Goal: Answer question/provide support: Share knowledge or assist other users

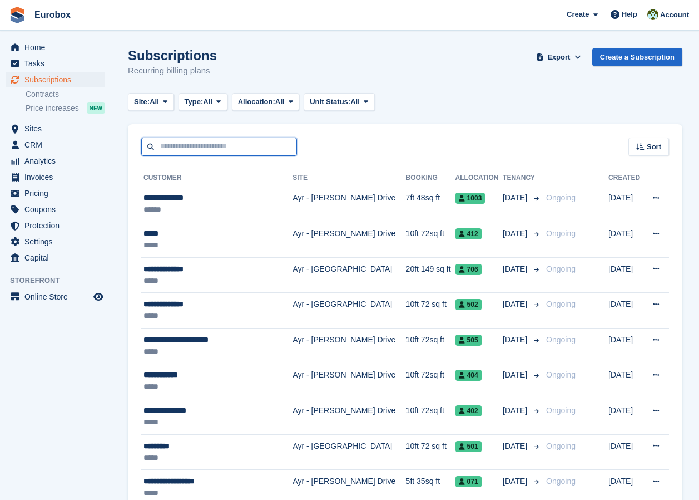
click at [174, 149] on input "text" at bounding box center [219, 146] width 156 height 18
type input "******"
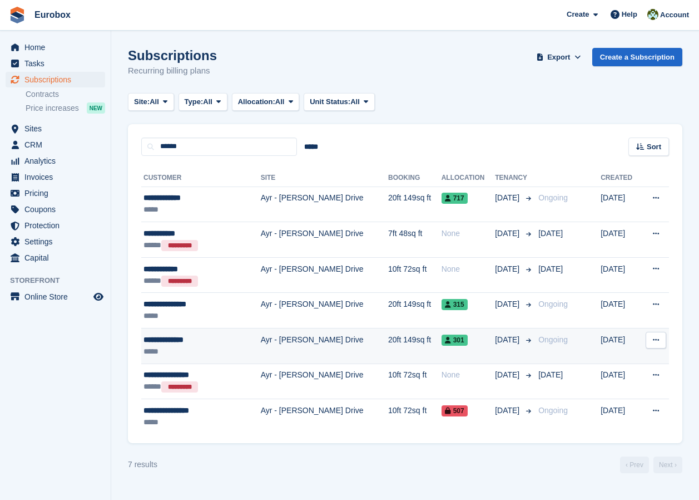
click at [185, 343] on div "**********" at bounding box center [191, 340] width 94 height 12
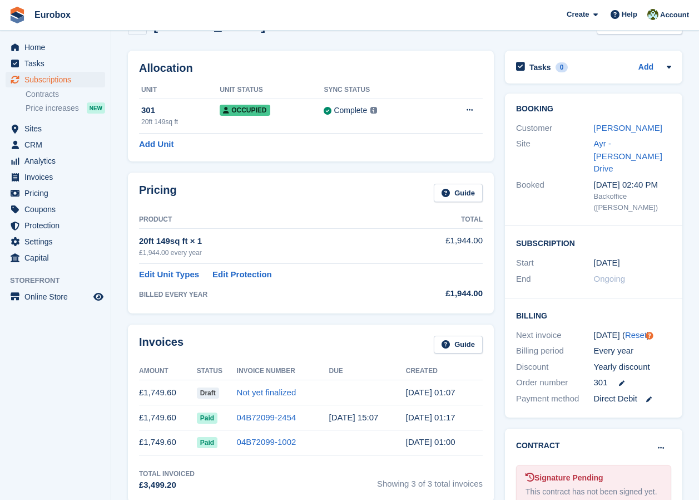
scroll to position [111, 0]
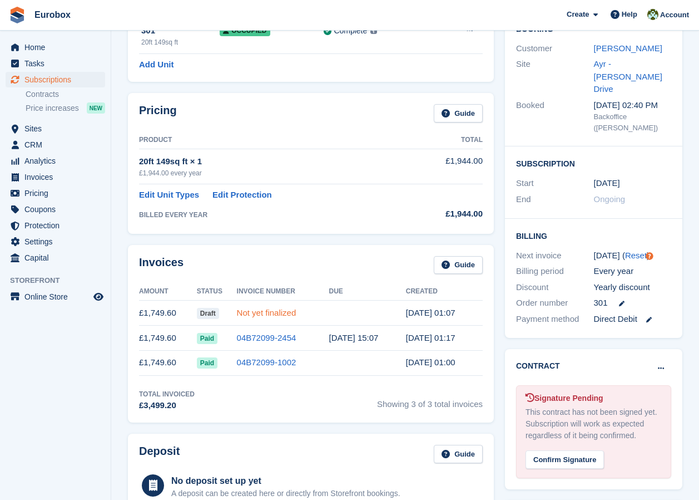
click at [247, 315] on link "Not yet finalized" at bounding box center [267, 312] width 60 height 9
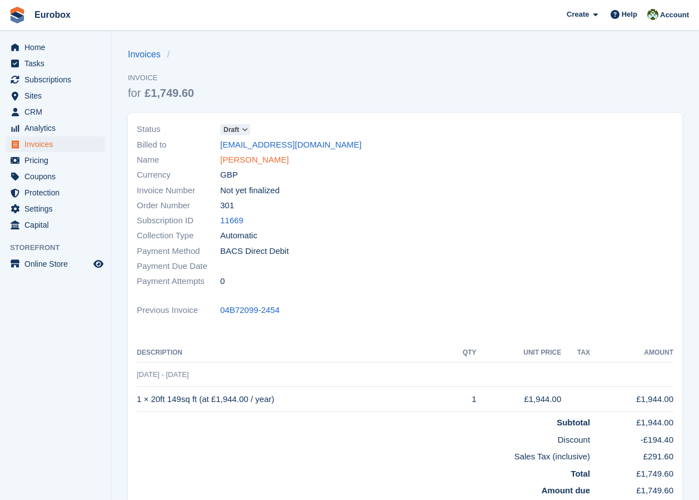
click at [254, 159] on link "[PERSON_NAME]" at bounding box center [254, 160] width 68 height 13
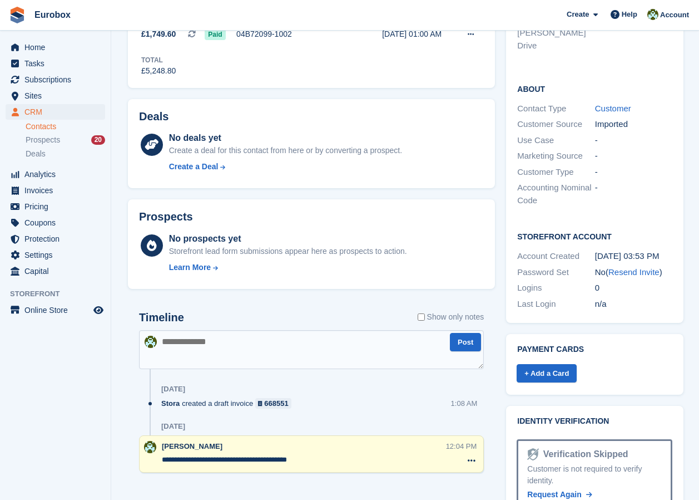
scroll to position [305, 0]
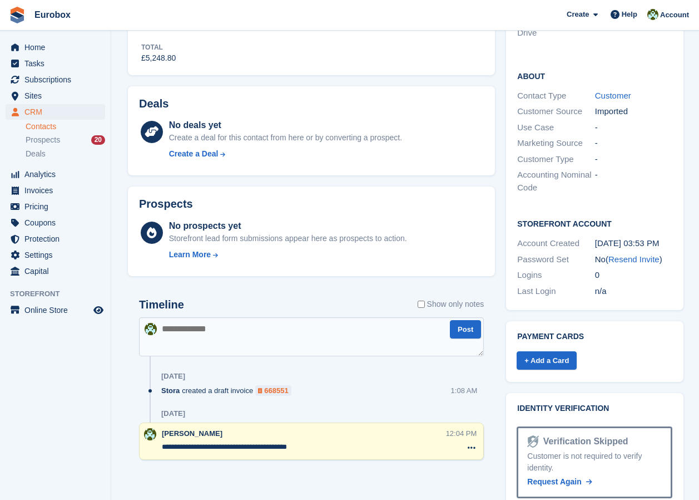
click at [279, 392] on div "668551" at bounding box center [276, 390] width 24 height 11
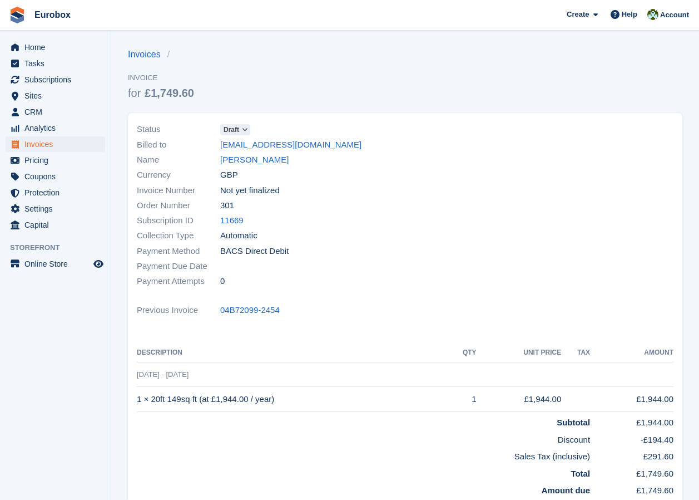
click at [245, 129] on icon at bounding box center [245, 129] width 6 height 7
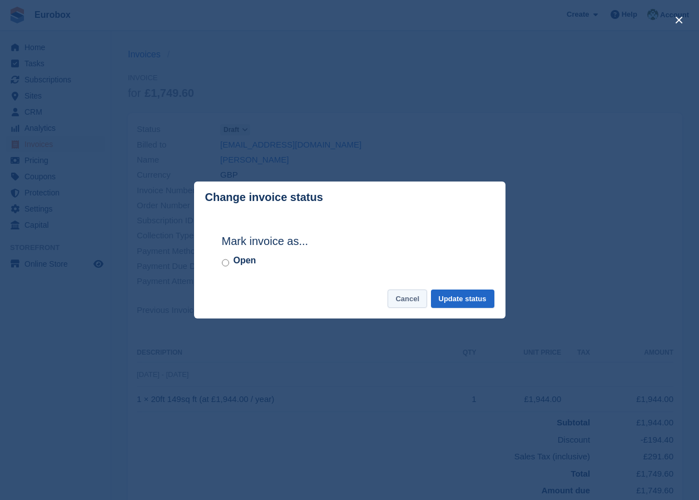
click at [401, 300] on button "Cancel" at bounding box center [407, 298] width 39 height 18
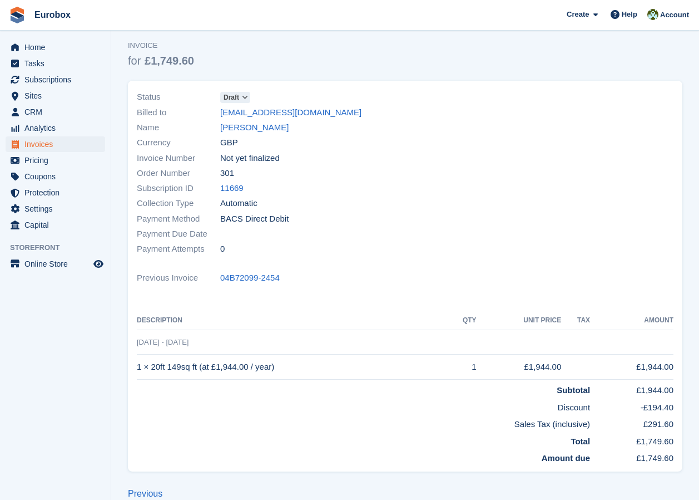
scroll to position [50, 0]
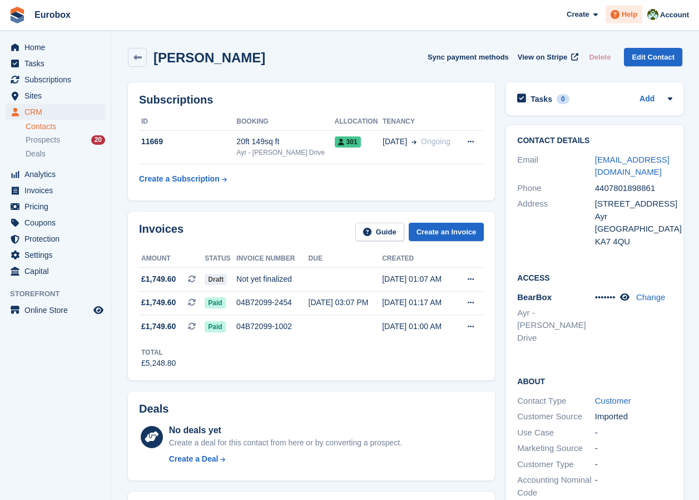
click at [629, 11] on span "Help" at bounding box center [630, 14] width 16 height 11
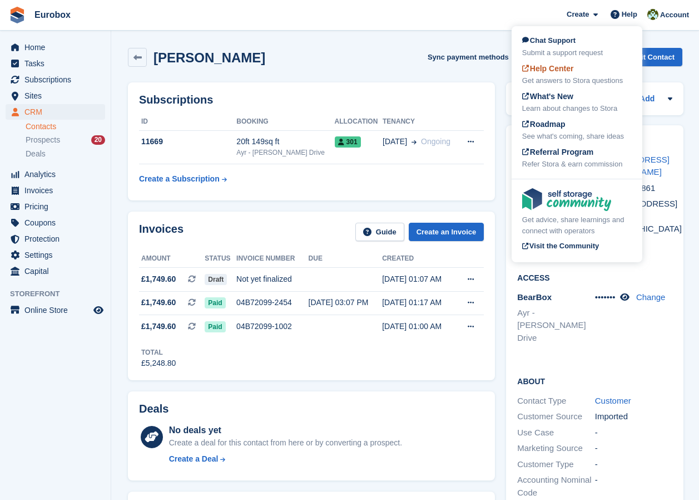
click at [555, 71] on span "Help Center" at bounding box center [548, 68] width 52 height 9
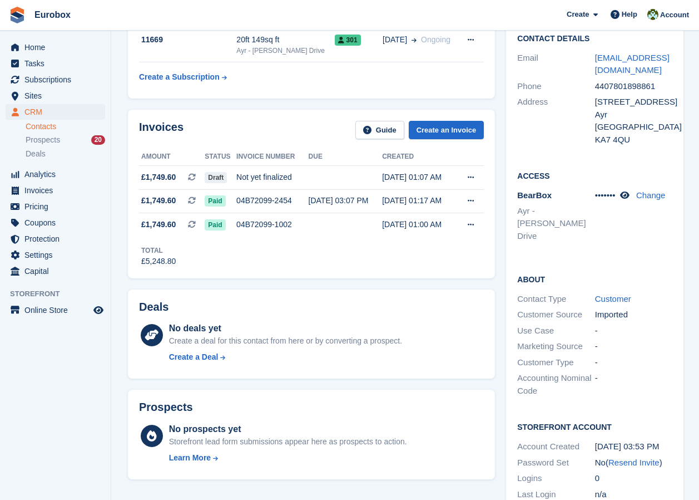
scroll to position [82, 0]
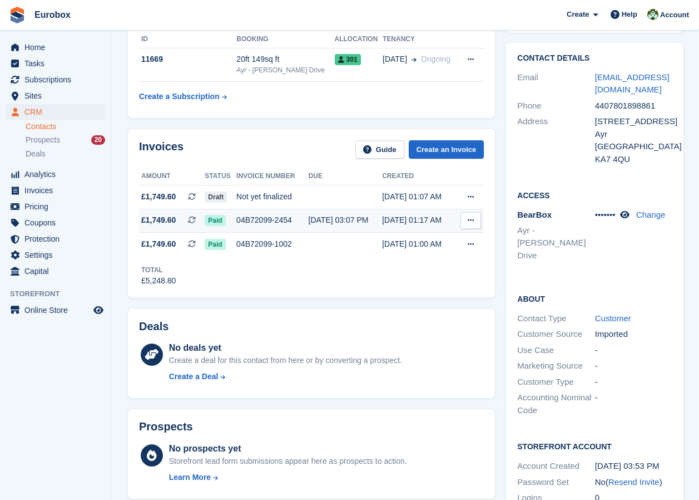
click at [255, 216] on div "04B72099-2454" at bounding box center [272, 220] width 72 height 12
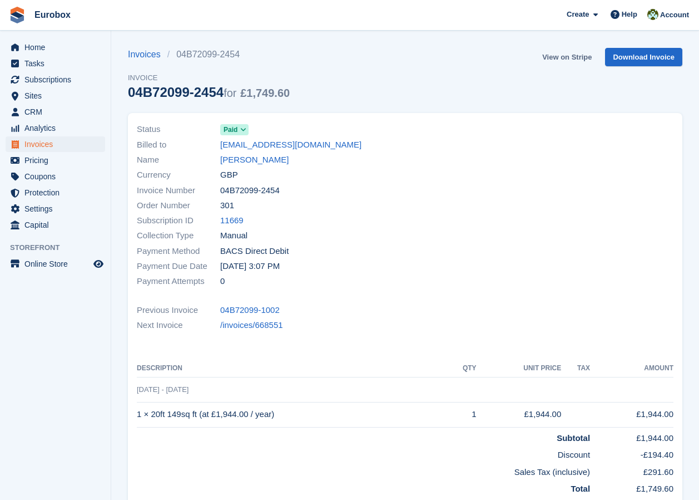
click at [555, 54] on link "View on Stripe" at bounding box center [567, 57] width 58 height 18
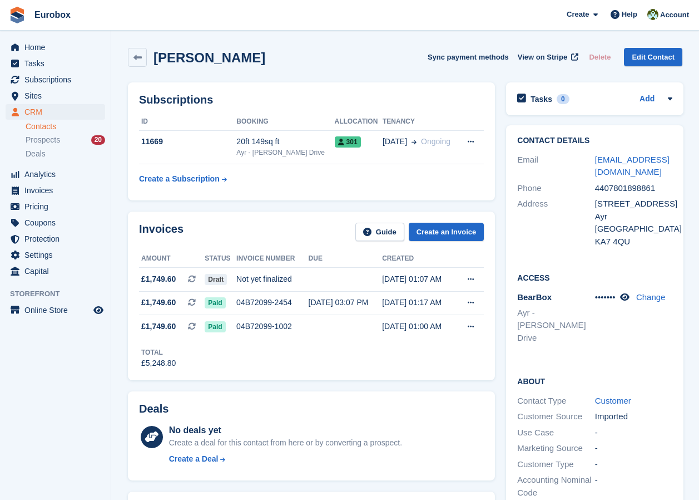
scroll to position [82, 0]
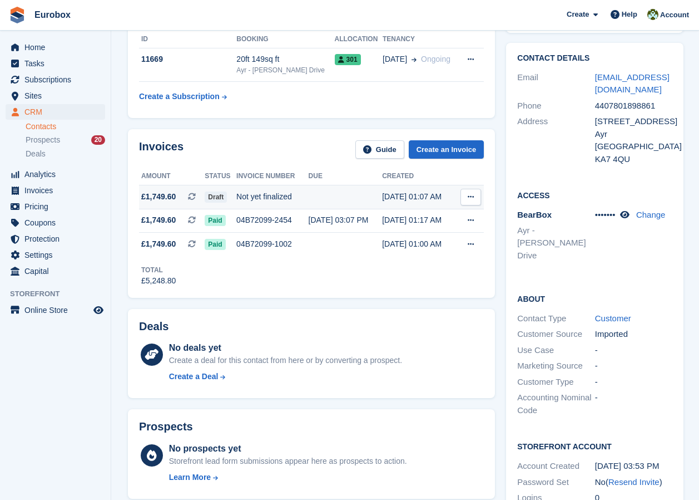
click at [283, 195] on div "Not yet finalized" at bounding box center [272, 197] width 72 height 12
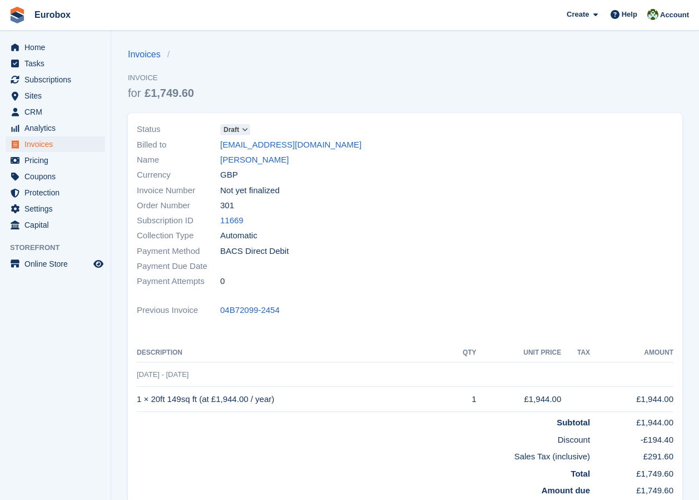
click at [269, 190] on span "Not yet finalized" at bounding box center [250, 190] width 60 height 13
click at [239, 190] on span "Not yet finalized" at bounding box center [250, 190] width 60 height 13
click at [245, 130] on icon at bounding box center [245, 129] width 6 height 7
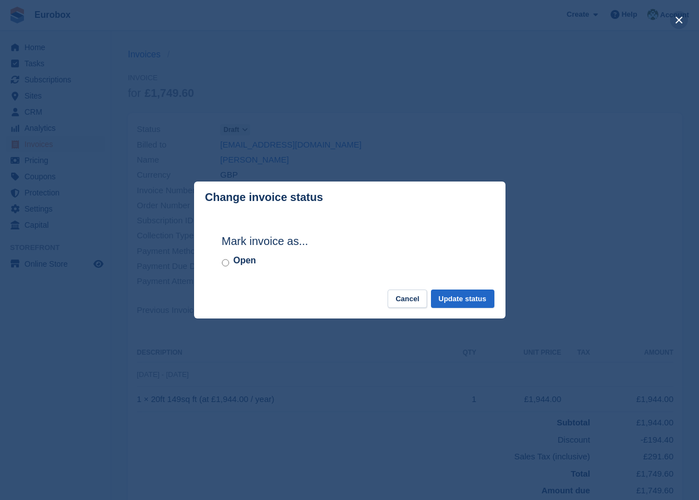
click at [682, 19] on button "close" at bounding box center [679, 20] width 18 height 18
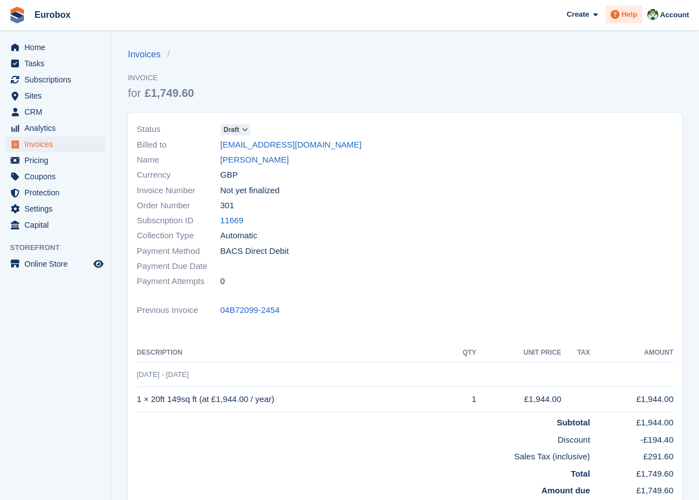
click at [622, 15] on span at bounding box center [615, 14] width 13 height 13
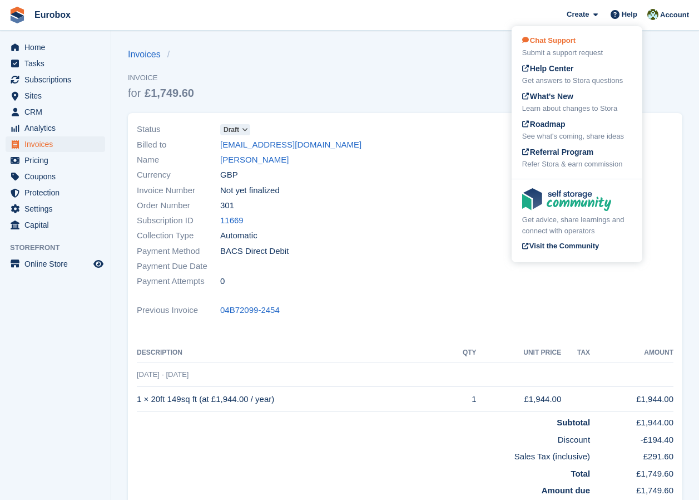
click at [558, 42] on span "Chat Support" at bounding box center [548, 40] width 53 height 8
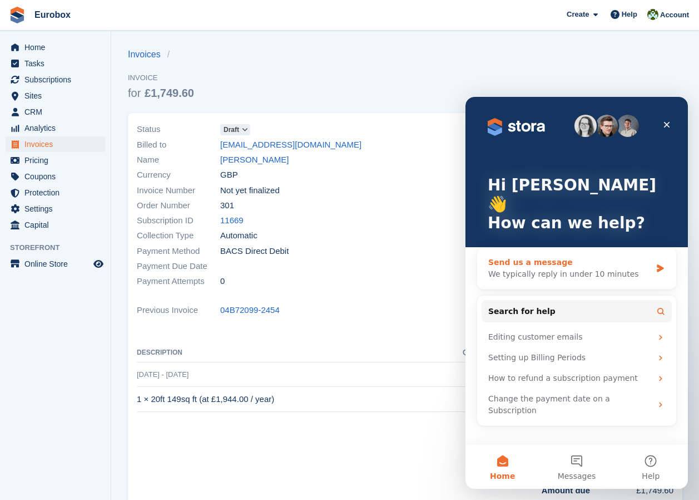
click at [536, 268] on div "We typically reply in under 10 minutes" at bounding box center [569, 274] width 163 height 12
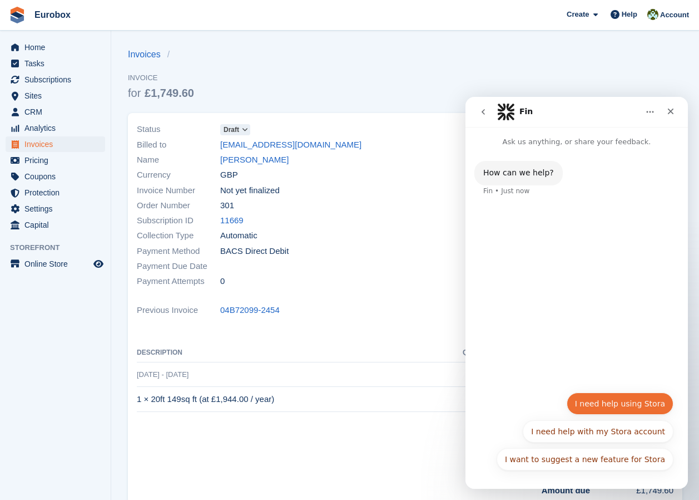
click at [612, 402] on button "I need help using Stora" at bounding box center [620, 403] width 107 height 22
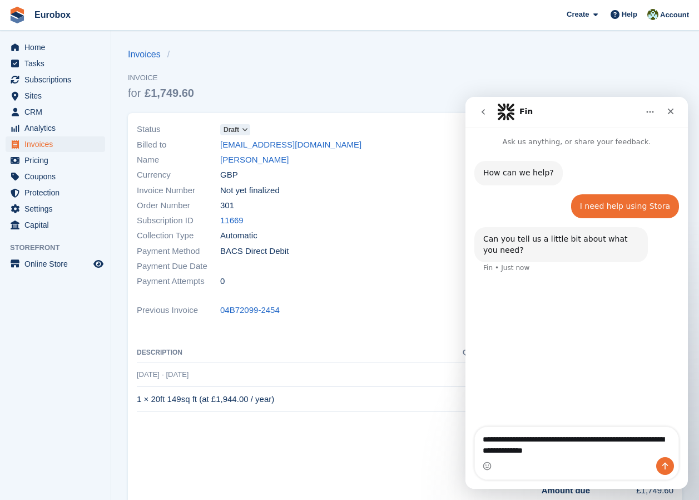
type textarea "**********"
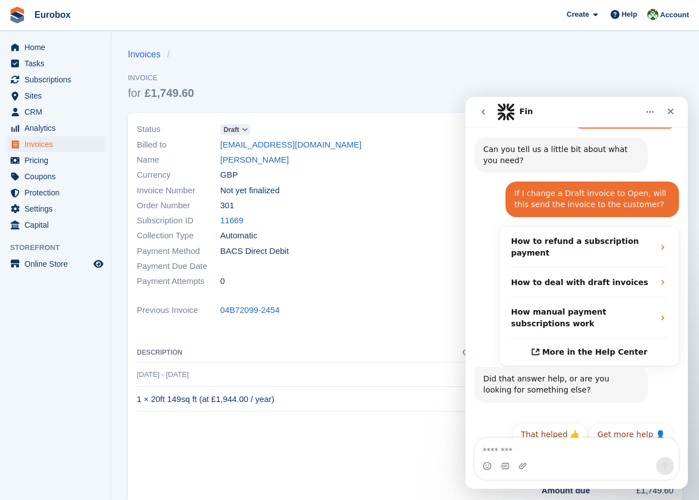
scroll to position [94, 0]
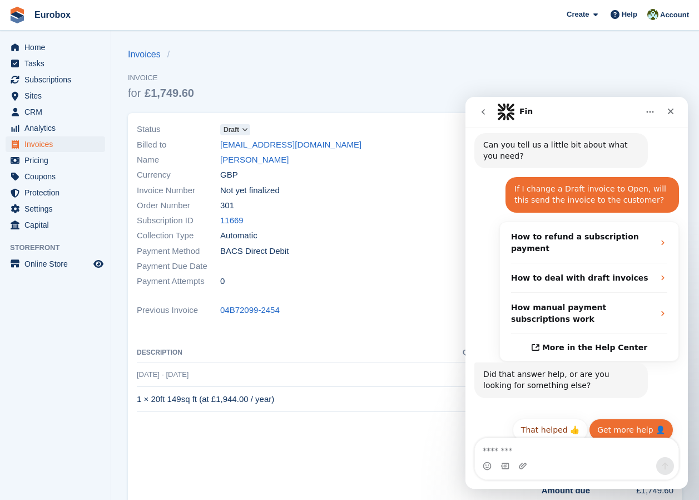
click at [620, 418] on button "Get more help 👤" at bounding box center [631, 429] width 85 height 22
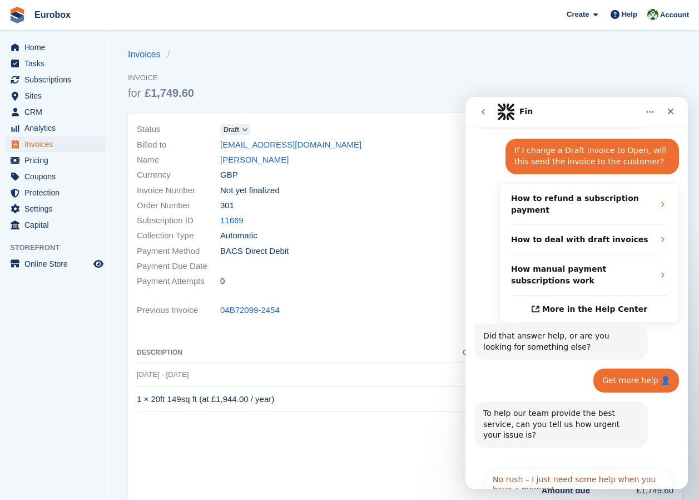
scroll to position [205, 0]
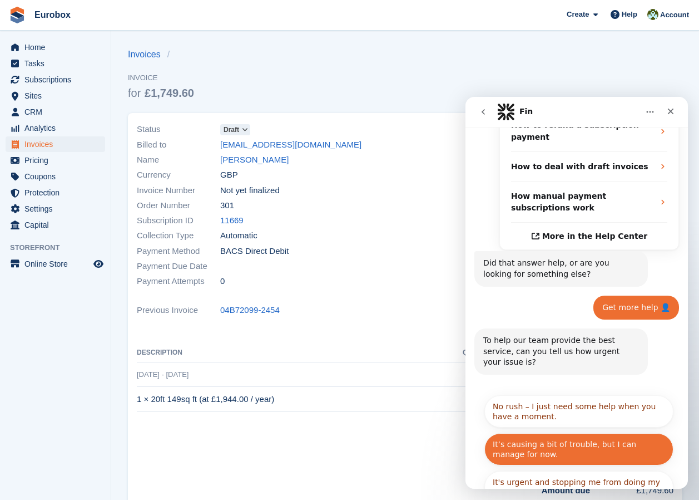
click at [557, 433] on button "It’s causing a bit of trouble, but I can manage for now." at bounding box center [579, 449] width 189 height 32
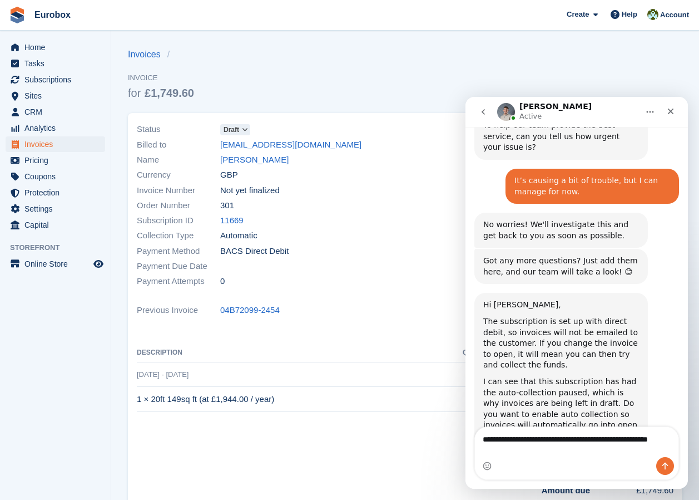
scroll to position [431, 0]
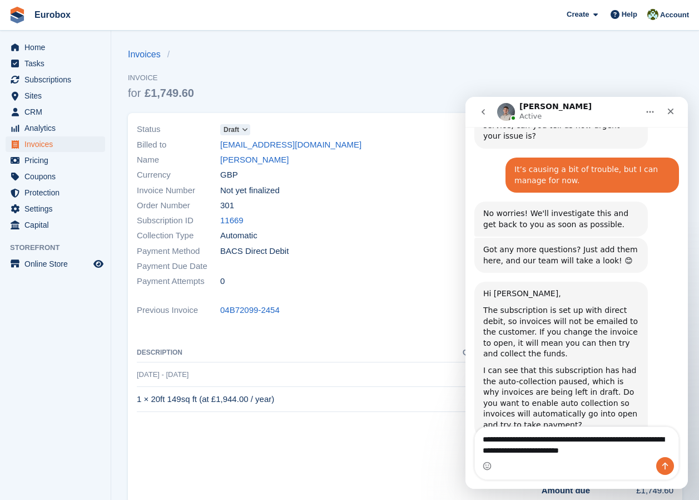
type textarea "**********"
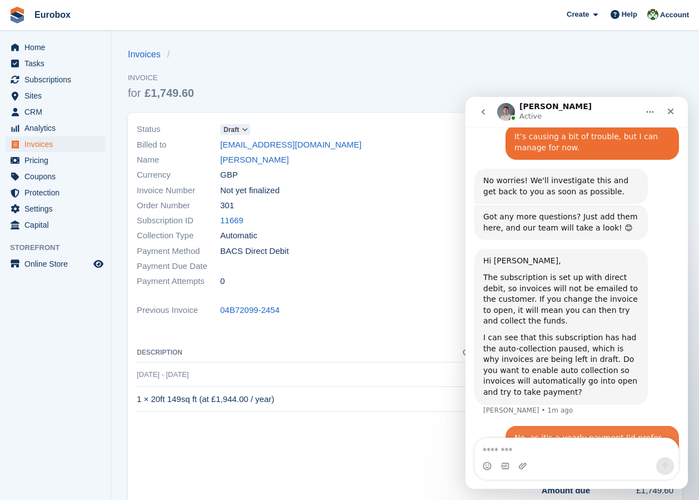
scroll to position [465, 0]
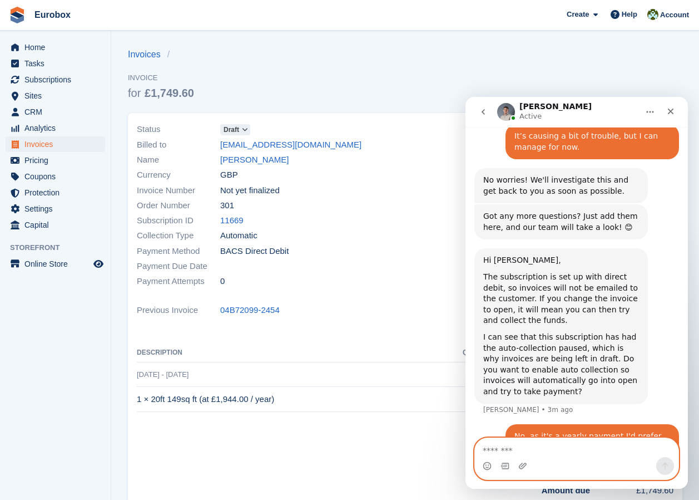
drag, startPoint x: 503, startPoint y: 448, endPoint x: 530, endPoint y: 451, distance: 26.8
click at [506, 448] on textarea "Message…" at bounding box center [577, 447] width 204 height 19
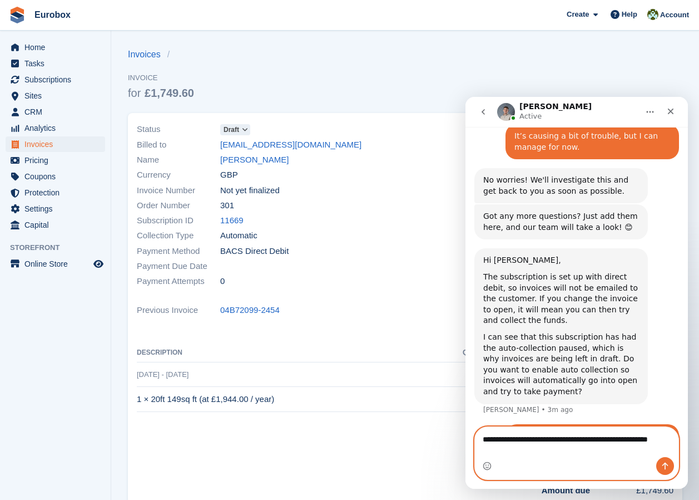
scroll to position [476, 0]
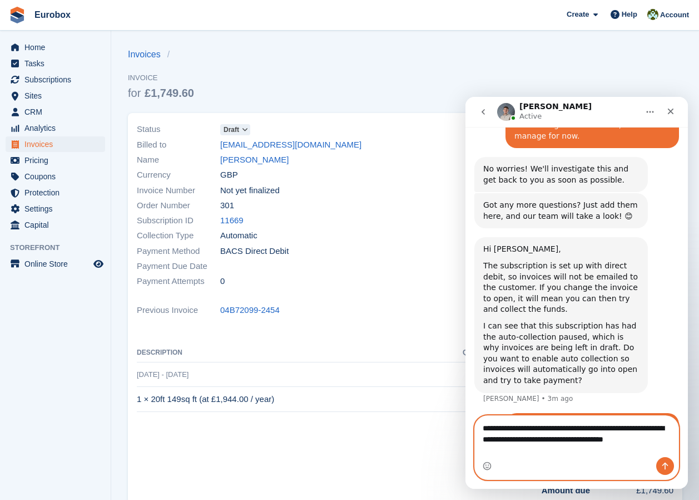
type textarea "**********"
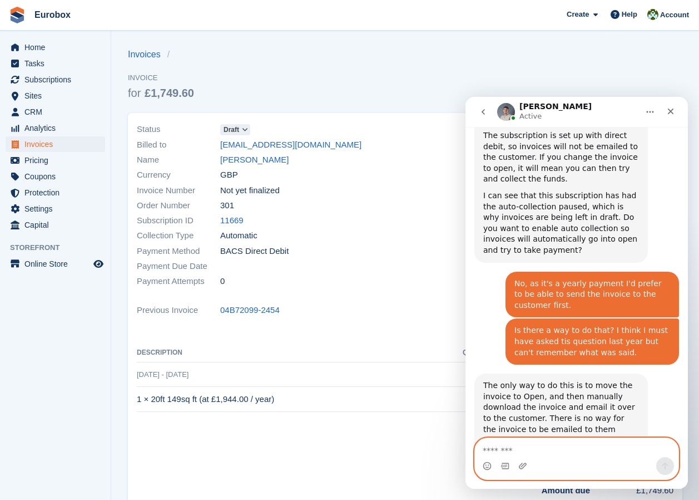
scroll to position [638, 0]
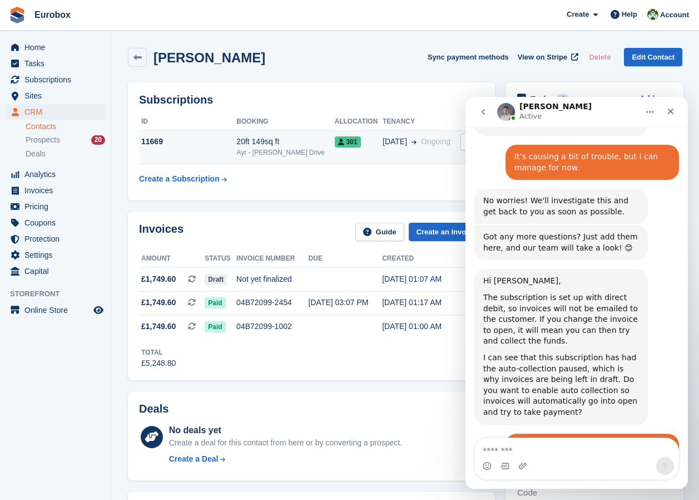
scroll to position [638, 0]
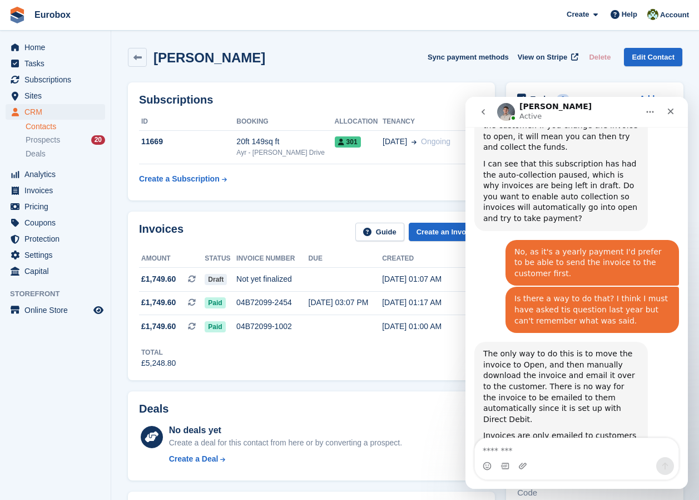
click at [594, 72] on div "Dunlop, Daniel Sync payment methods View on Stripe Delete Edit Contact" at bounding box center [405, 59] width 566 height 34
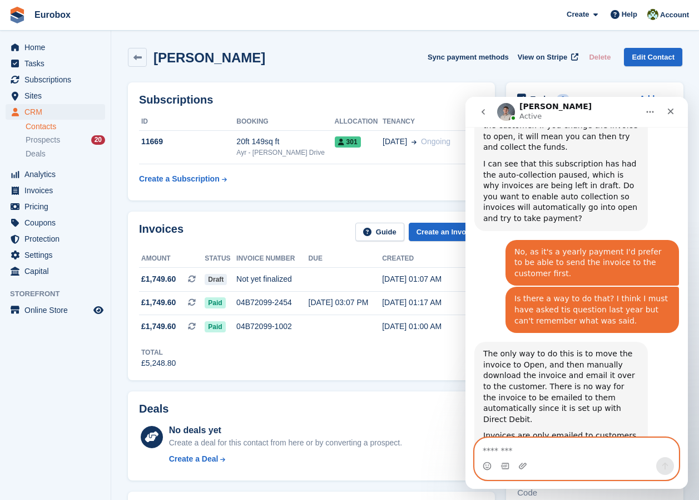
click at [500, 443] on textarea "Message…" at bounding box center [577, 447] width 204 height 19
type textarea "**********"
click at [661, 467] on icon "Send a message…" at bounding box center [665, 465] width 9 height 9
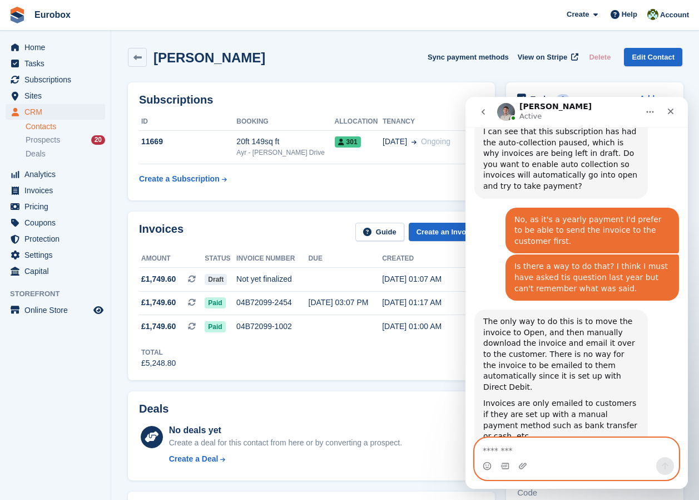
scroll to position [670, 0]
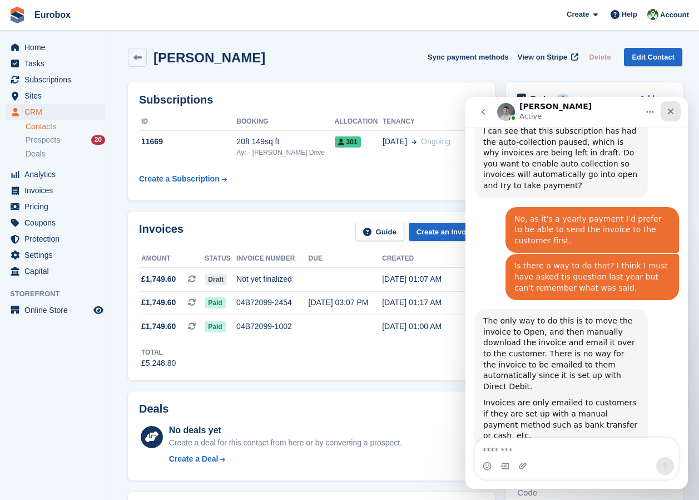
click at [668, 112] on icon "Close" at bounding box center [670, 111] width 9 height 9
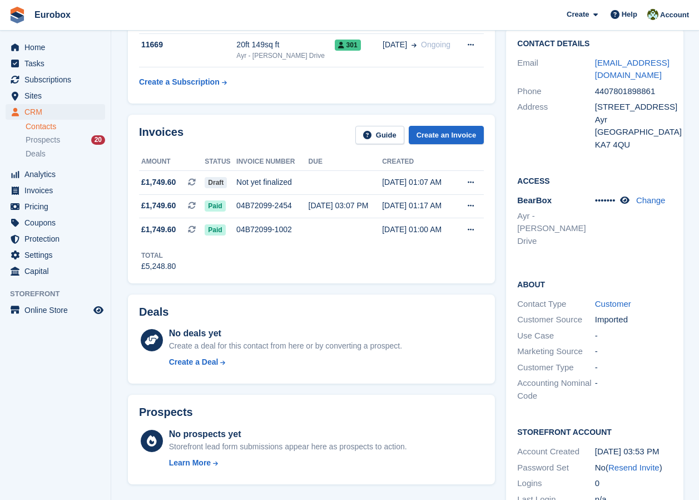
scroll to position [0, 0]
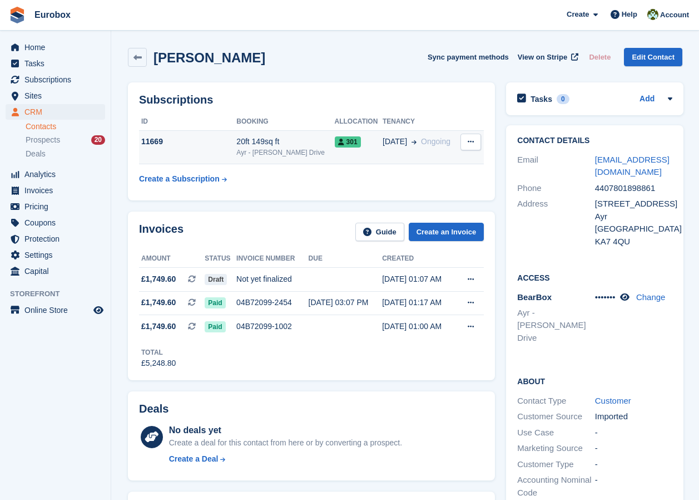
click at [384, 146] on span "01 Aug" at bounding box center [395, 142] width 24 height 12
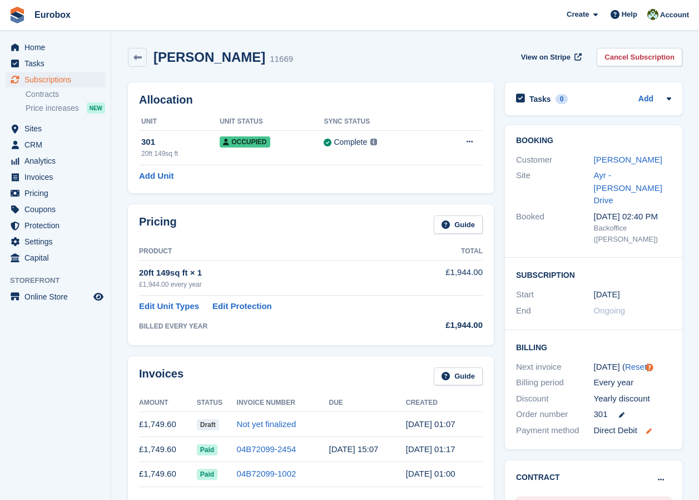
click at [650, 428] on icon at bounding box center [649, 431] width 6 height 6
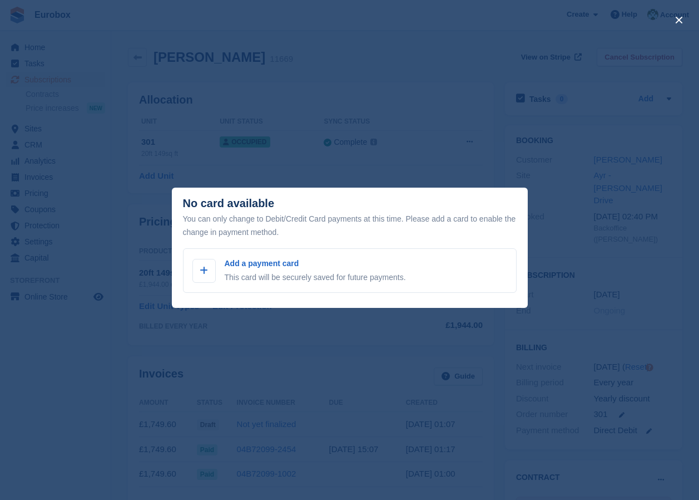
click at [330, 338] on div "close" at bounding box center [349, 250] width 699 height 500
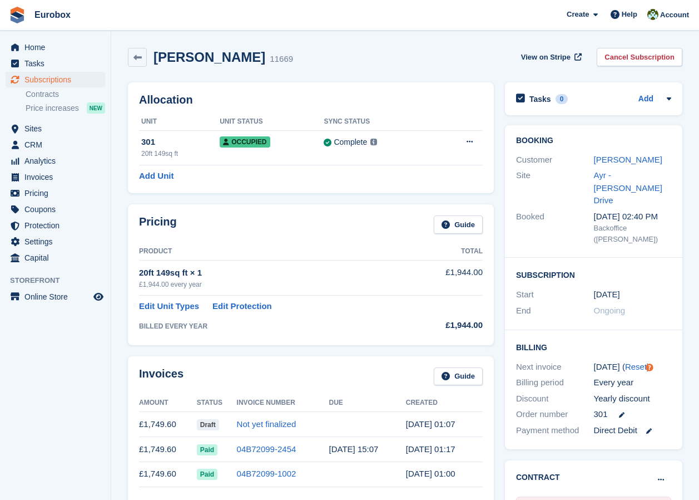
click at [607, 424] on div "Direct Debit" at bounding box center [633, 430] width 78 height 13
click at [651, 428] on icon at bounding box center [649, 431] width 6 height 6
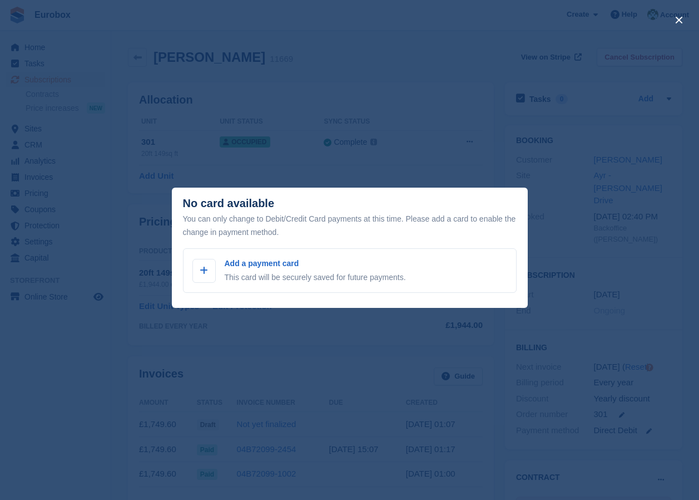
click at [398, 352] on div "close" at bounding box center [349, 250] width 699 height 500
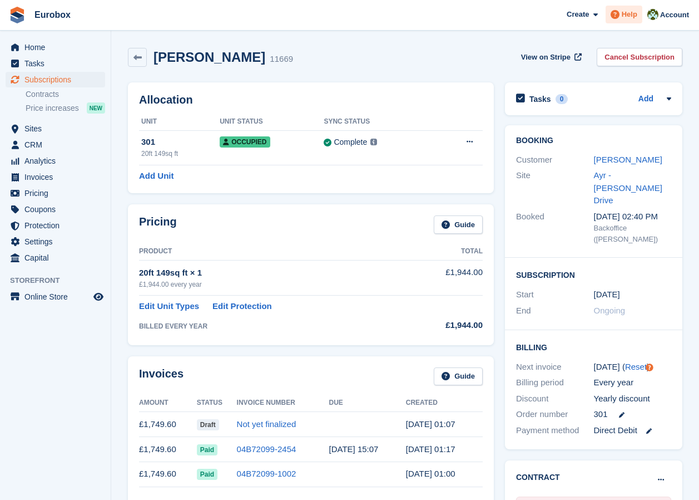
click at [633, 18] on span "Help" at bounding box center [630, 14] width 16 height 11
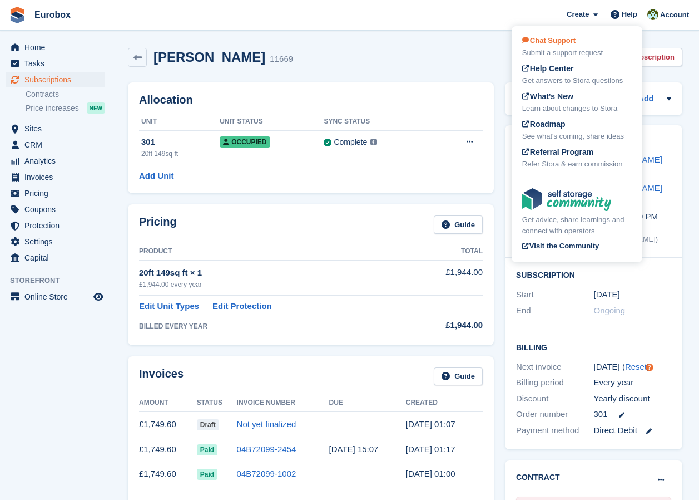
click at [556, 39] on span "Chat Support" at bounding box center [548, 40] width 53 height 8
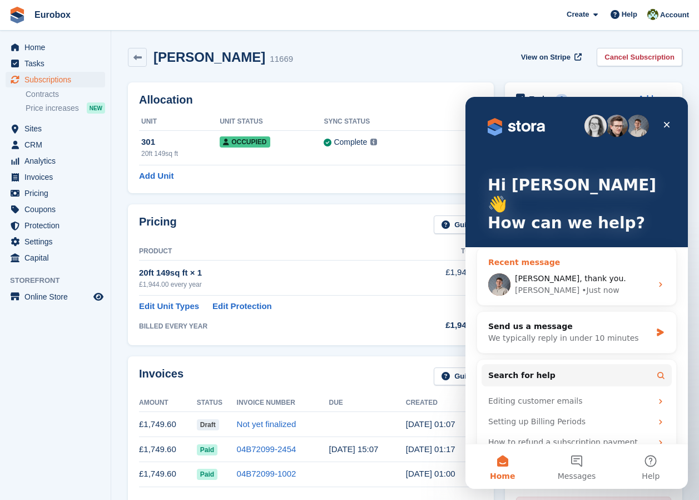
click at [583, 274] on span "Ok Bradley, thank you." at bounding box center [570, 278] width 111 height 9
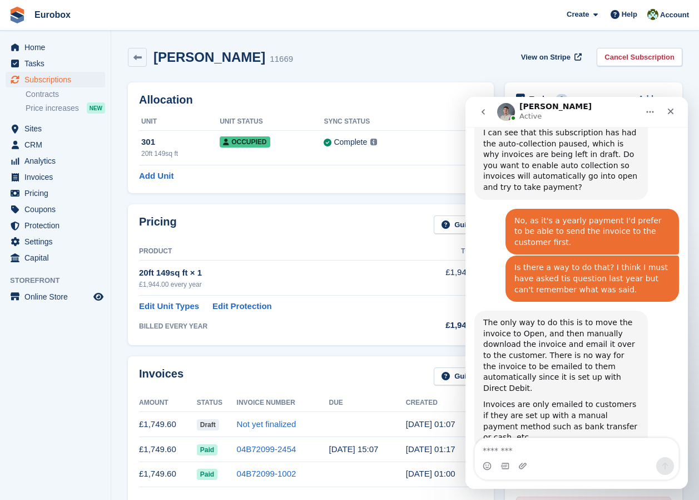
scroll to position [670, 0]
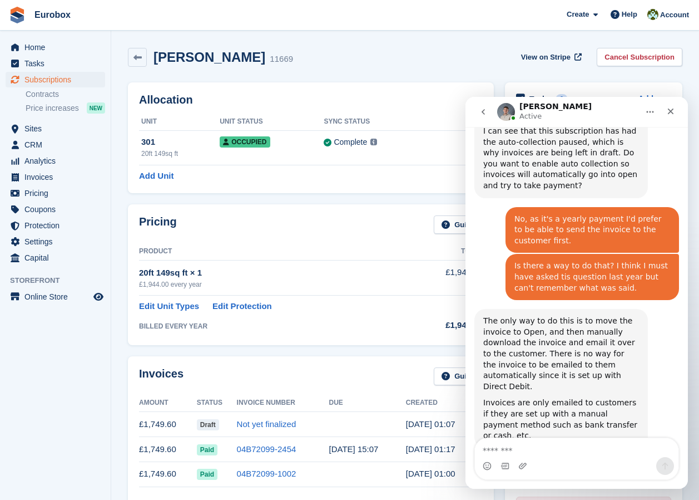
click at [520, 449] on textarea "Message…" at bounding box center [577, 447] width 204 height 19
type textarea "**********"
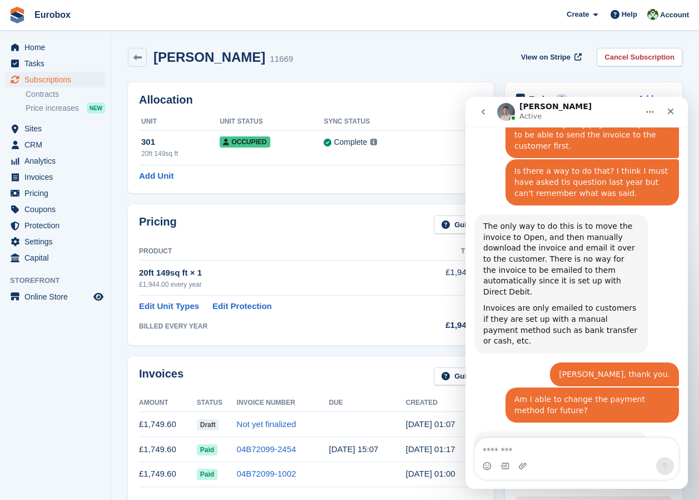
scroll to position [773, 0]
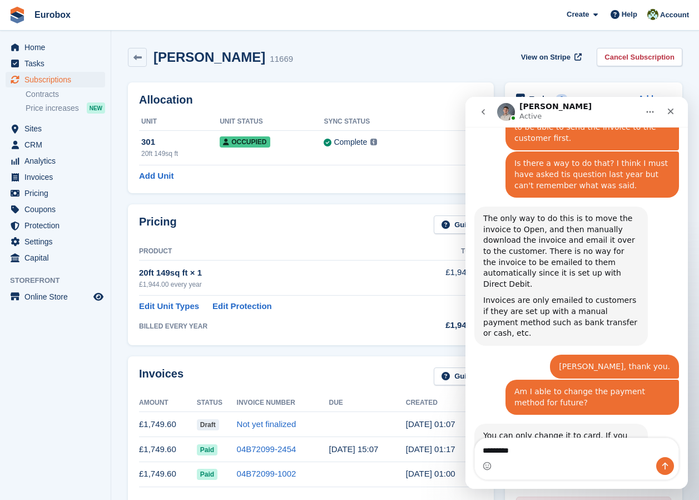
type textarea "*********"
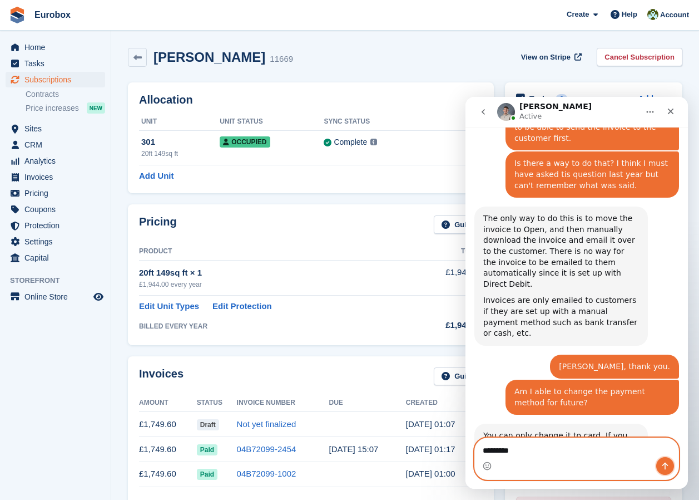
click at [664, 464] on icon "Send a message…" at bounding box center [666, 465] width 6 height 7
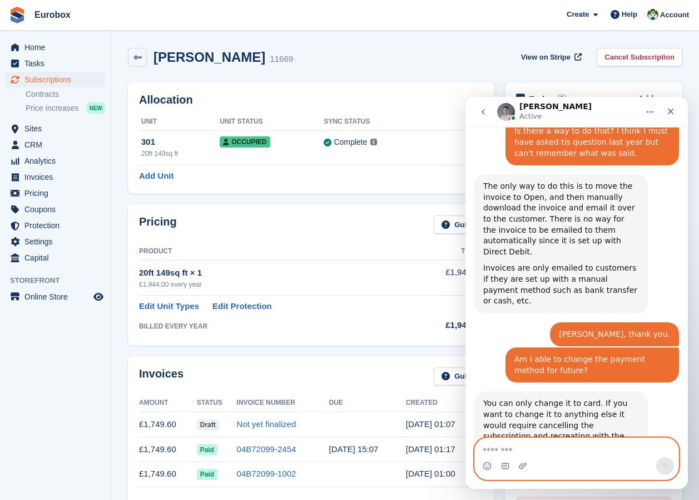
scroll to position [806, 0]
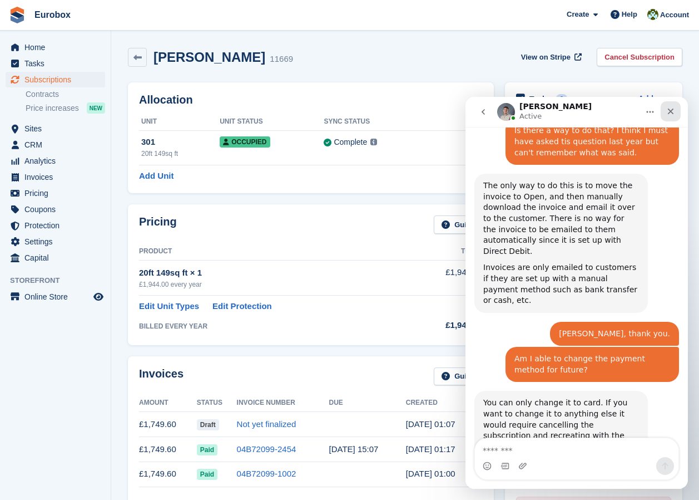
click at [668, 110] on icon "Close" at bounding box center [670, 111] width 9 height 9
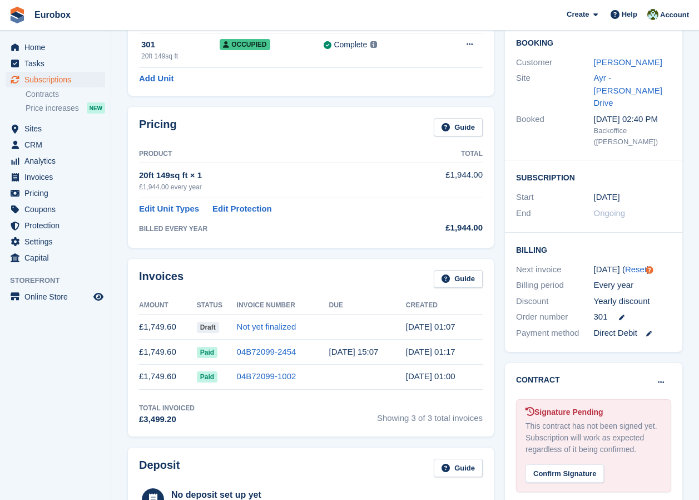
scroll to position [223, 0]
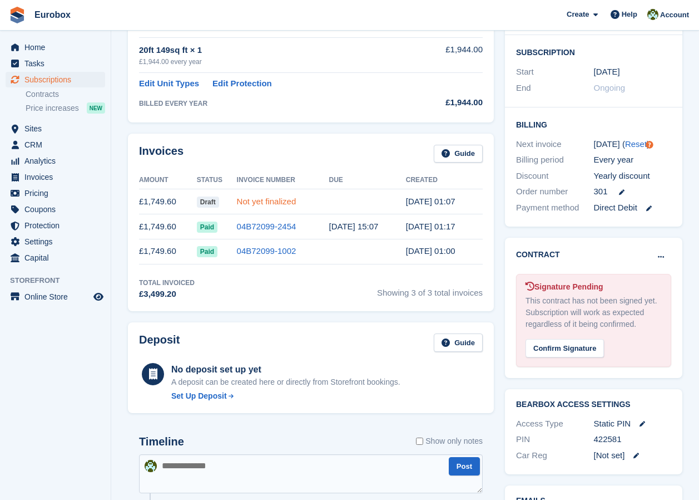
click at [262, 204] on link "Not yet finalized" at bounding box center [267, 200] width 60 height 9
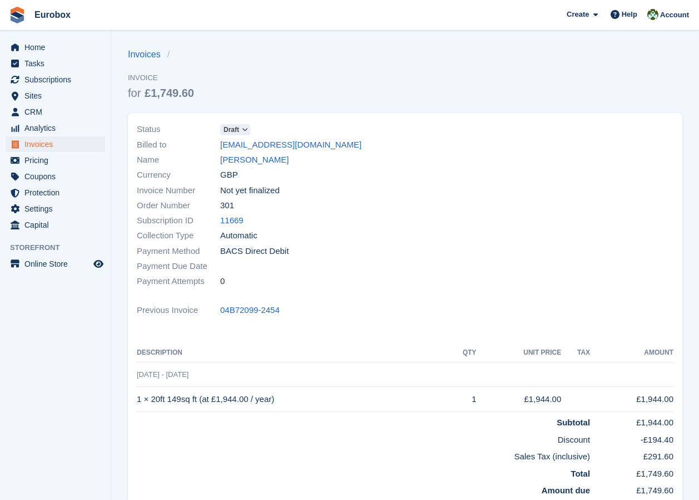
click at [245, 130] on icon at bounding box center [245, 129] width 6 height 7
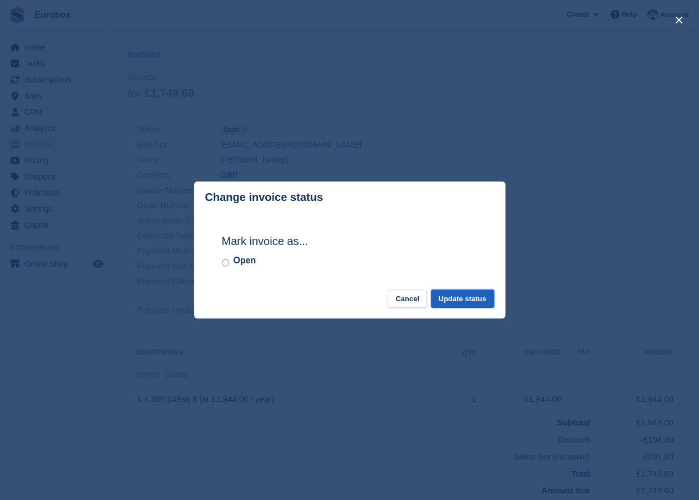
click at [471, 302] on button "Update status" at bounding box center [462, 298] width 63 height 18
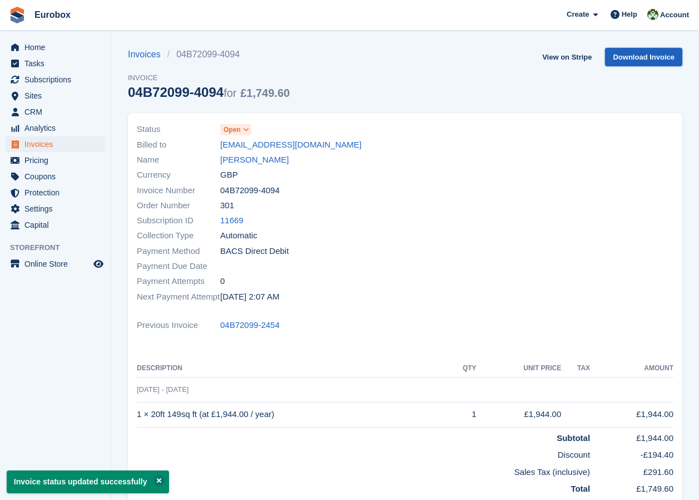
click at [639, 59] on link "Download Invoice" at bounding box center [643, 57] width 77 height 18
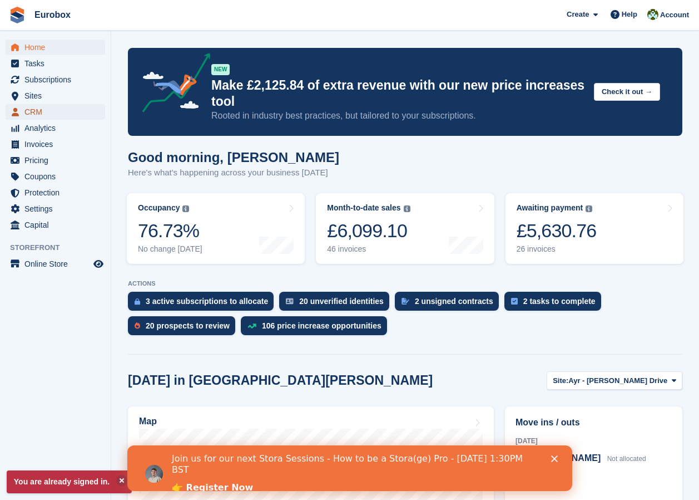
click at [38, 112] on span "CRM" at bounding box center [57, 112] width 67 height 16
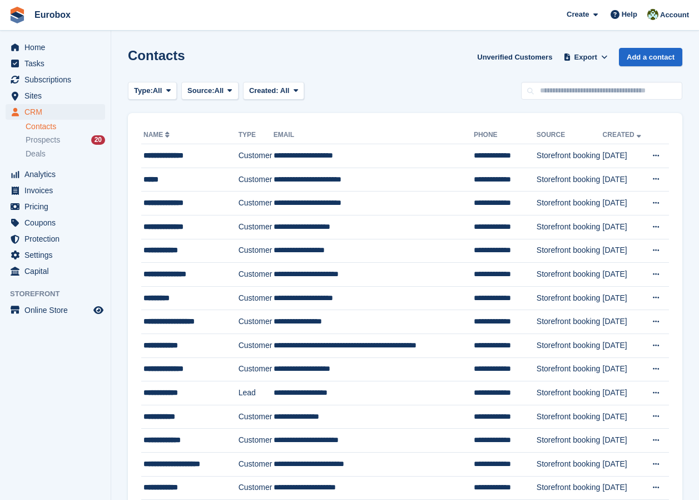
click at [47, 125] on link "Contacts" at bounding box center [66, 126] width 80 height 11
click at [549, 88] on input "text" at bounding box center [601, 91] width 161 height 18
type input "******"
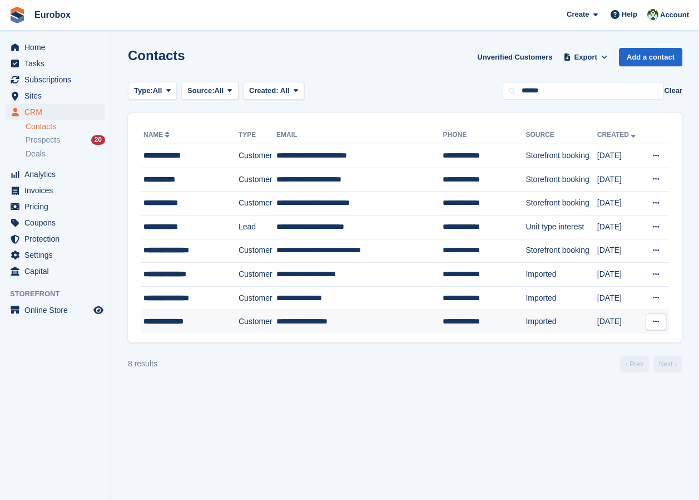
click at [239, 322] on td "Customer" at bounding box center [258, 321] width 38 height 23
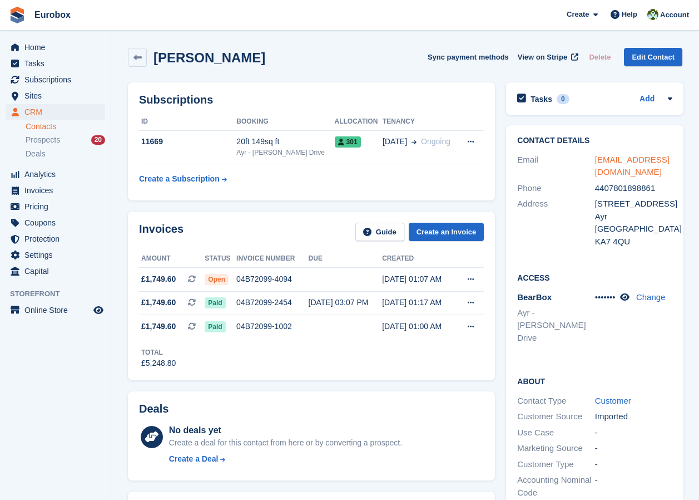
click at [629, 157] on link "[EMAIL_ADDRESS][DOMAIN_NAME]" at bounding box center [632, 166] width 75 height 22
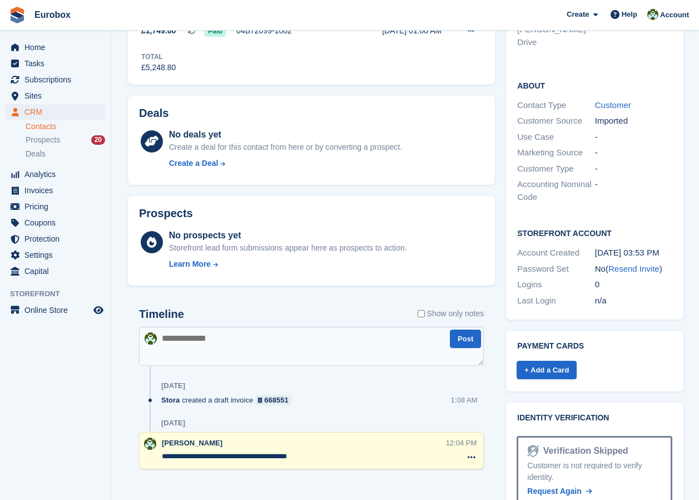
scroll to position [305, 0]
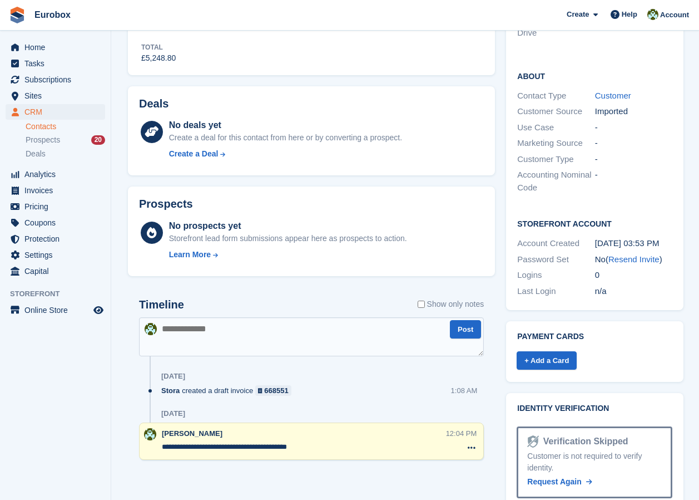
drag, startPoint x: 180, startPoint y: 330, endPoint x: 186, endPoint y: 330, distance: 6.1
click at [180, 330] on textarea at bounding box center [311, 336] width 345 height 39
type textarea "*"
type textarea "**********"
click at [467, 327] on button "Post" at bounding box center [465, 329] width 31 height 18
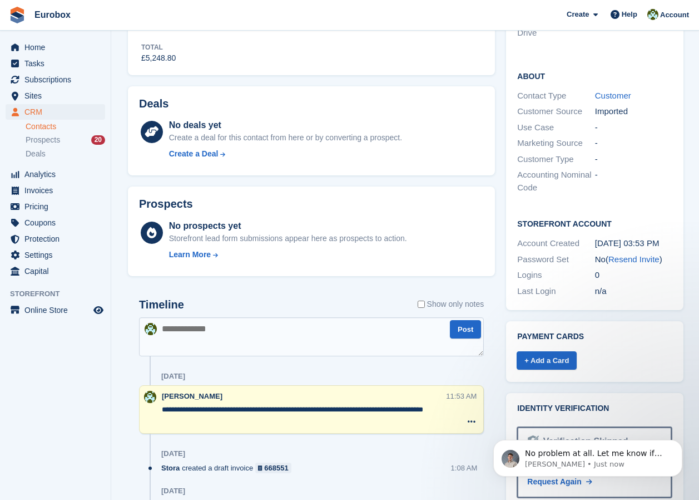
scroll to position [0, 0]
click at [594, 464] on p "Bradley • 2m ago" at bounding box center [597, 464] width 144 height 10
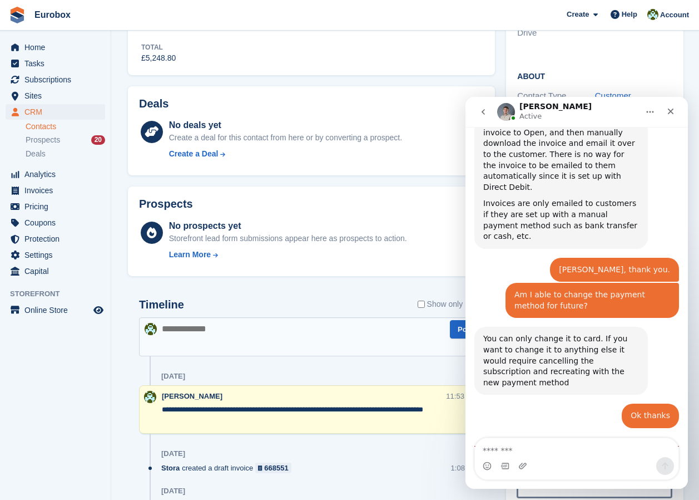
scroll to position [901, 0]
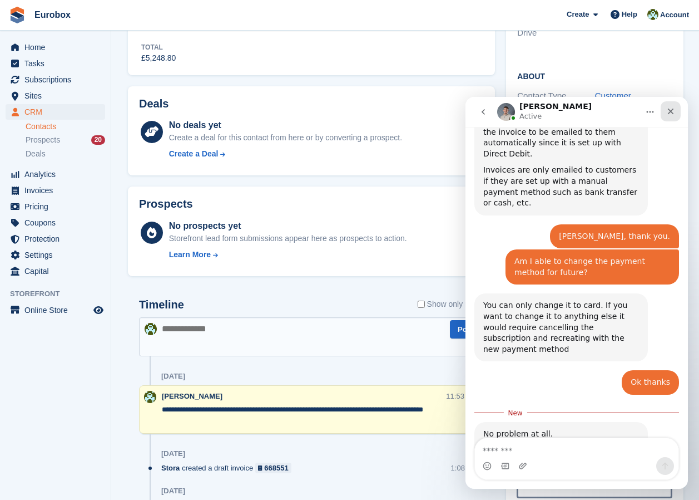
click at [668, 110] on icon "Close" at bounding box center [670, 111] width 9 height 9
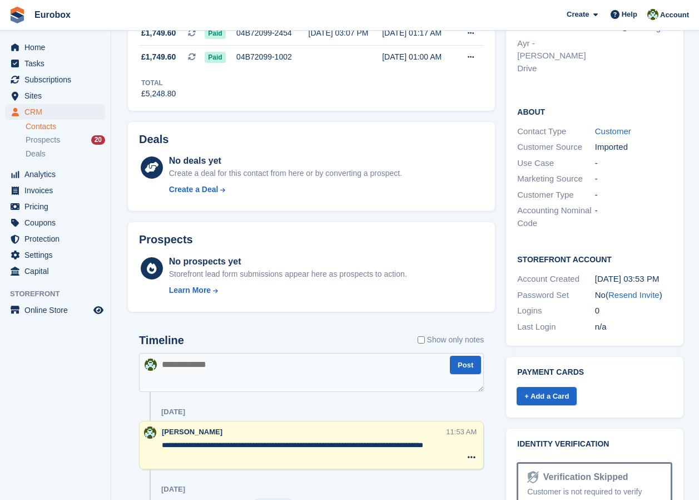
scroll to position [0, 0]
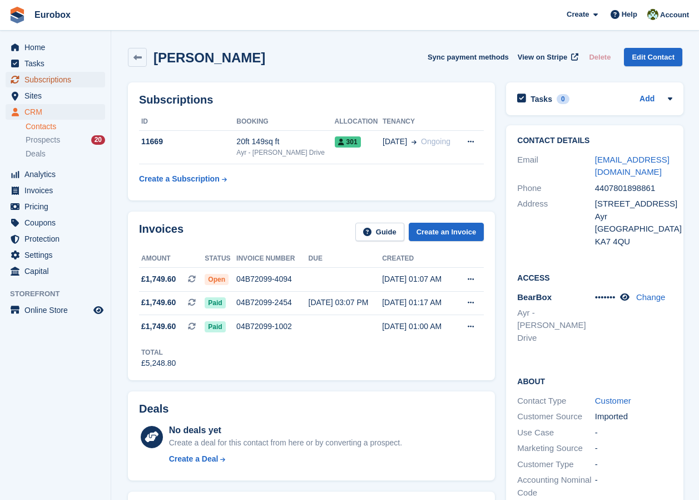
click at [43, 83] on span "Subscriptions" at bounding box center [57, 80] width 67 height 16
click at [29, 91] on span "Sites" at bounding box center [57, 96] width 67 height 16
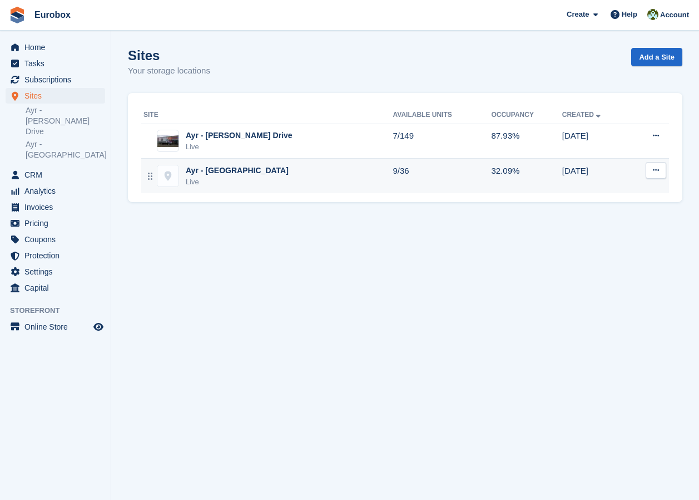
click at [214, 171] on div "Ayr - [GEOGRAPHIC_DATA]" at bounding box center [237, 171] width 103 height 12
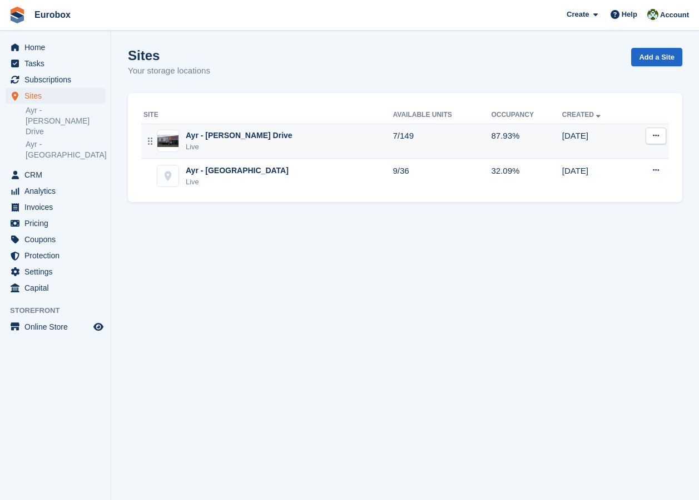
click at [222, 134] on div "Ayr - [PERSON_NAME] Drive" at bounding box center [239, 136] width 107 height 12
